Goal: Browse casually

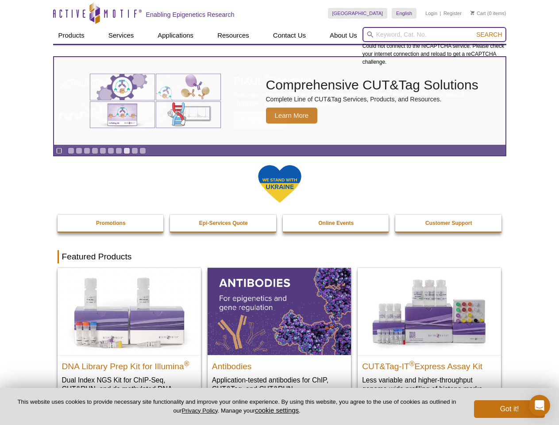
click at [434, 35] on input "search" at bounding box center [434, 34] width 144 height 15
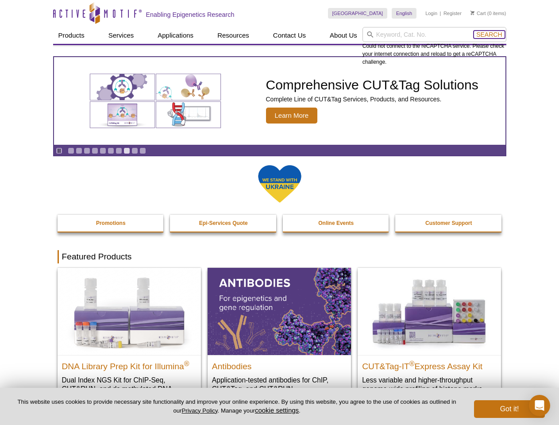
click at [489, 35] on span "Search" at bounding box center [489, 34] width 26 height 7
click at [59, 150] on icon "Pause" at bounding box center [59, 151] width 6 height 6
click at [71, 150] on link "Go to slide 1" at bounding box center [71, 150] width 7 height 7
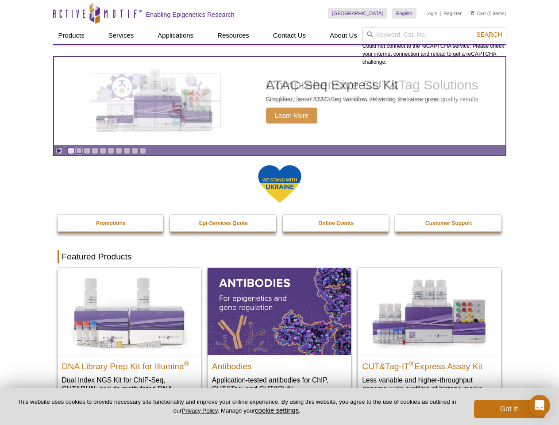
click at [79, 150] on link "Go to slide 2" at bounding box center [79, 150] width 7 height 7
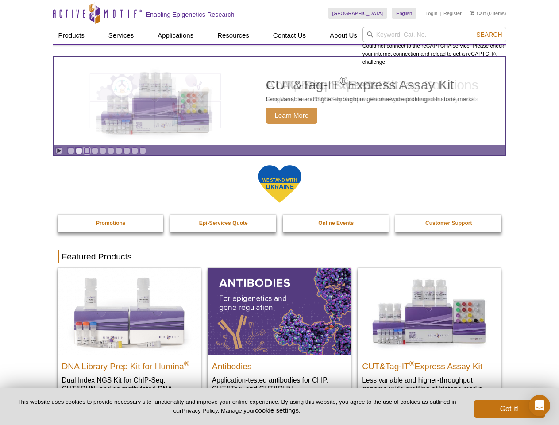
click at [87, 150] on link "Go to slide 3" at bounding box center [87, 150] width 7 height 7
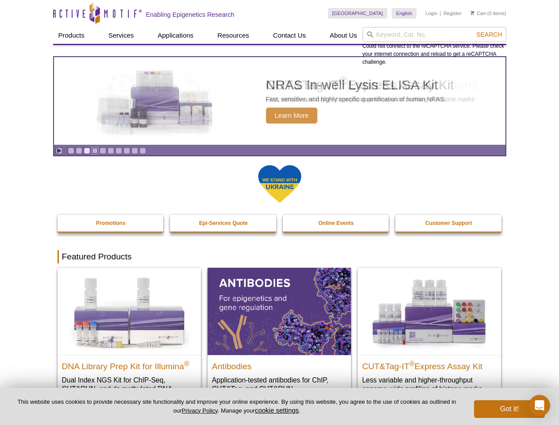
click at [95, 150] on link "Go to slide 4" at bounding box center [95, 150] width 7 height 7
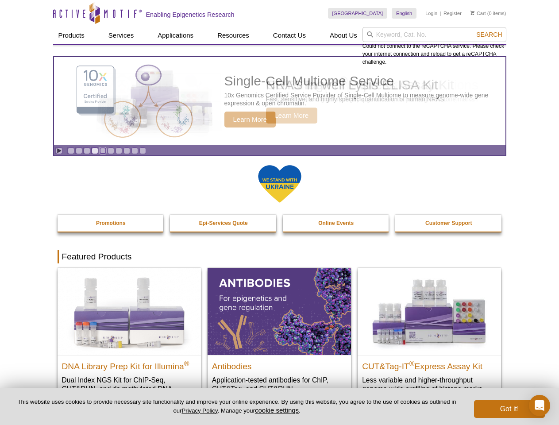
click at [103, 150] on link "Go to slide 5" at bounding box center [103, 150] width 7 height 7
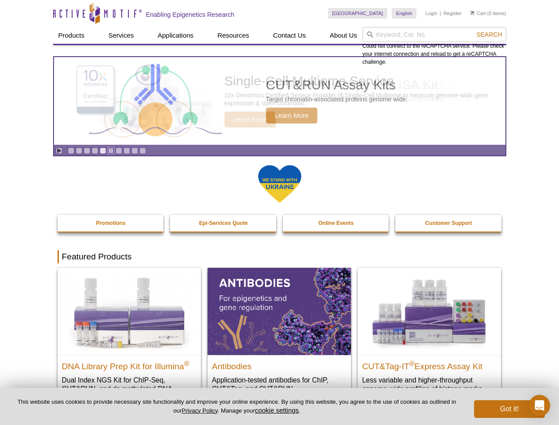
click at [111, 150] on link "Go to slide 6" at bounding box center [111, 150] width 7 height 7
click at [119, 150] on link "Go to slide 7" at bounding box center [118, 150] width 7 height 7
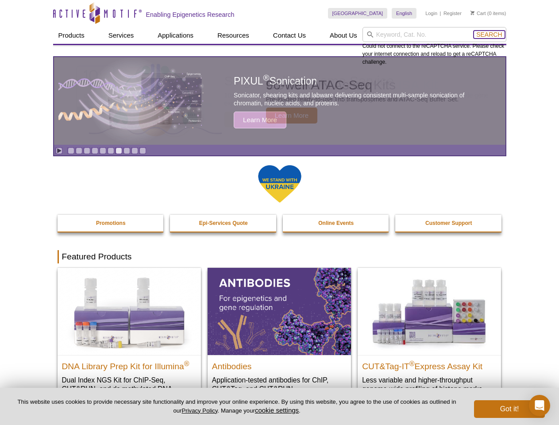
click at [489, 35] on span "Search" at bounding box center [489, 34] width 26 height 7
